Goal: Task Accomplishment & Management: Complete application form

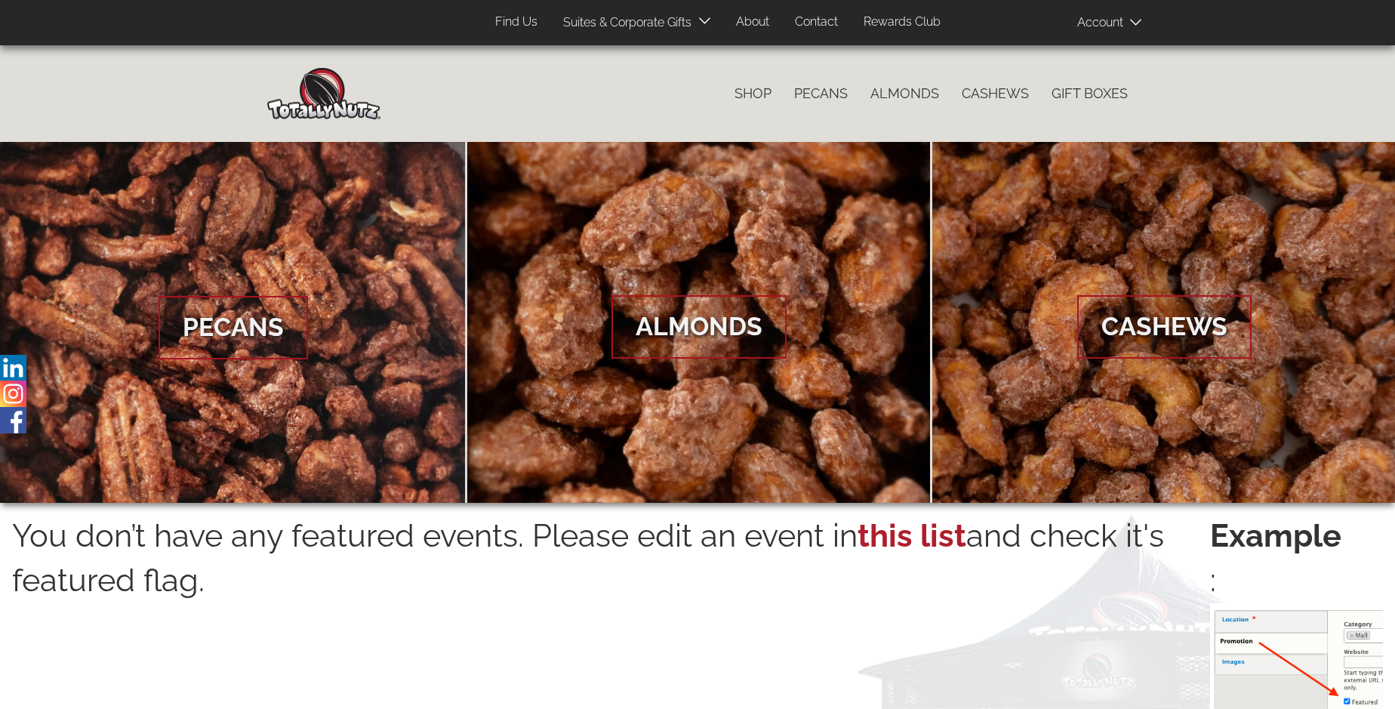
scroll to position [2423, 0]
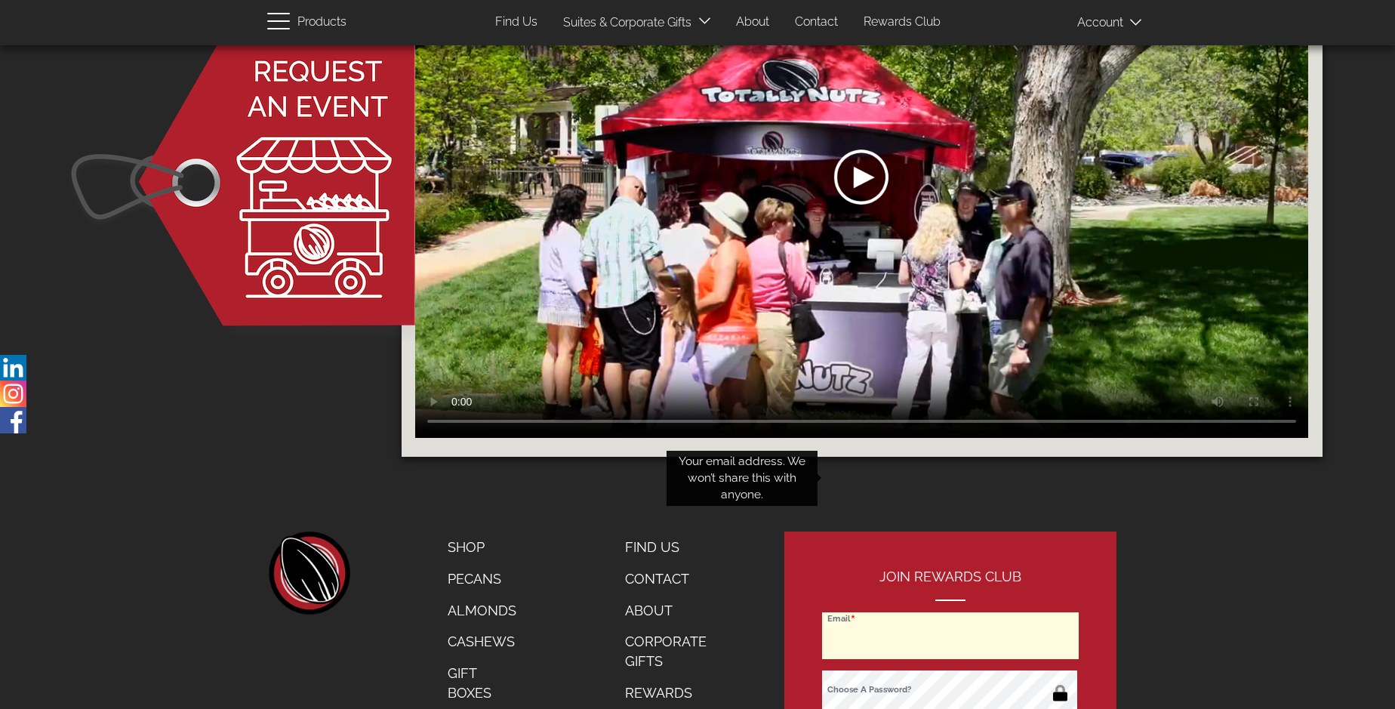
click at [951, 612] on input "Email" at bounding box center [950, 635] width 257 height 47
type input "sangheranav4@gmail.com"
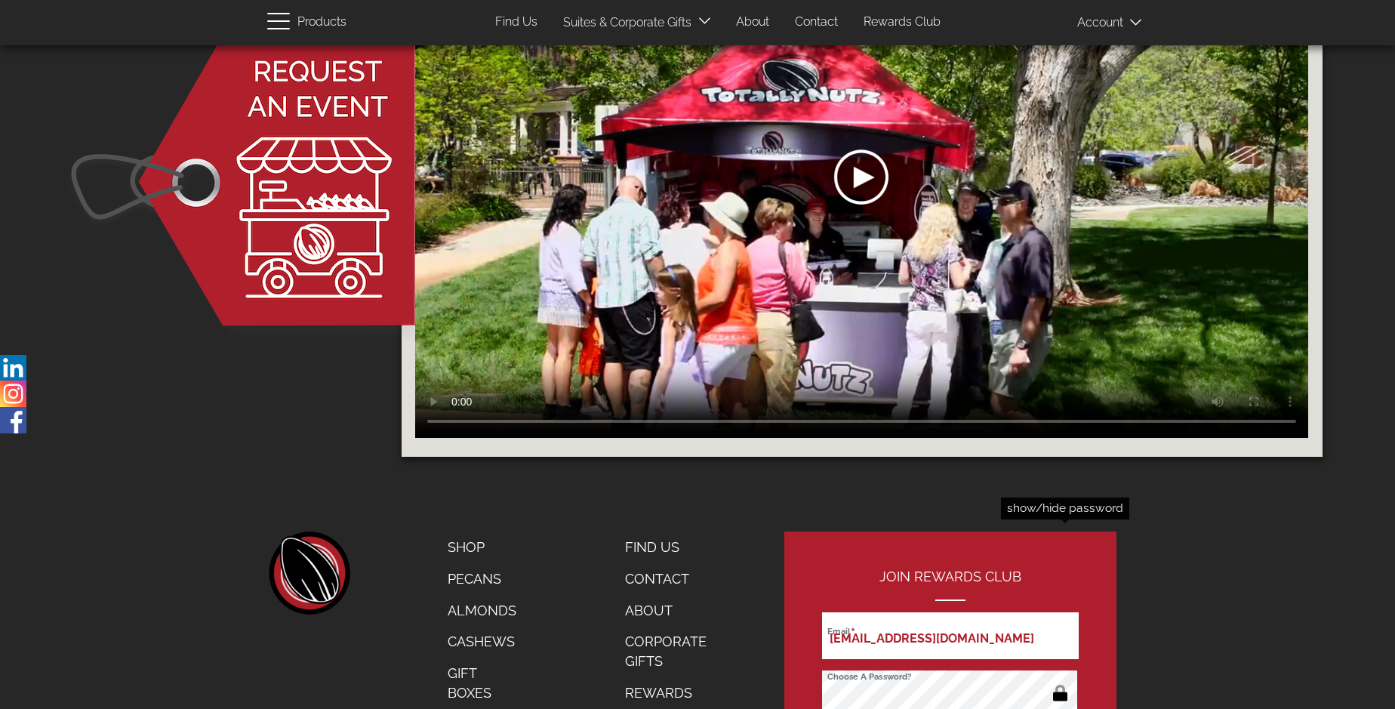
click at [1060, 682] on button "button" at bounding box center [1059, 694] width 29 height 24
